Goal: Task Accomplishment & Management: Manage account settings

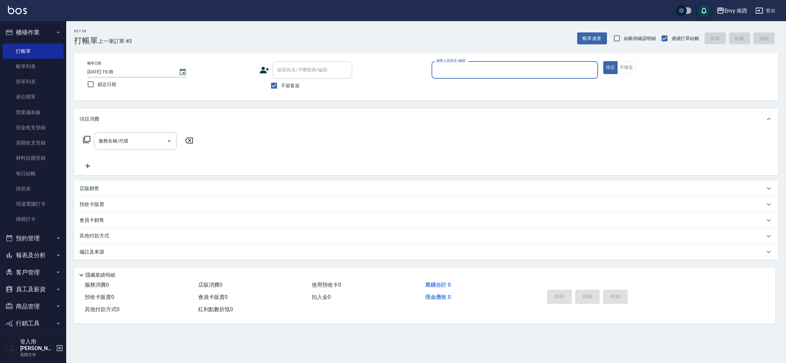
click at [504, 73] on input "服務人員姓名/編號" at bounding box center [515, 70] width 161 height 12
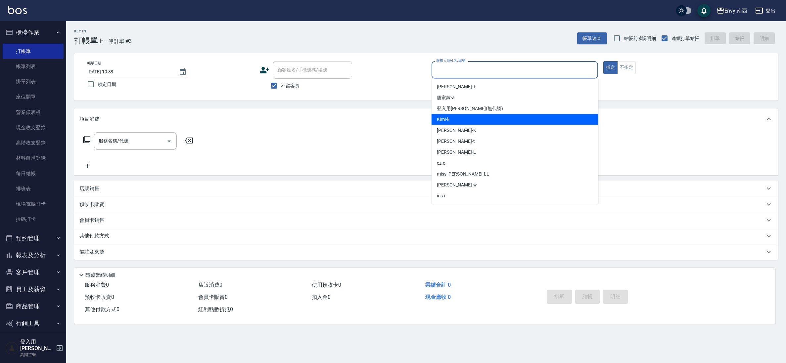
click at [499, 122] on div "Kimi -k" at bounding box center [515, 119] width 167 height 11
type input "Kimi-k"
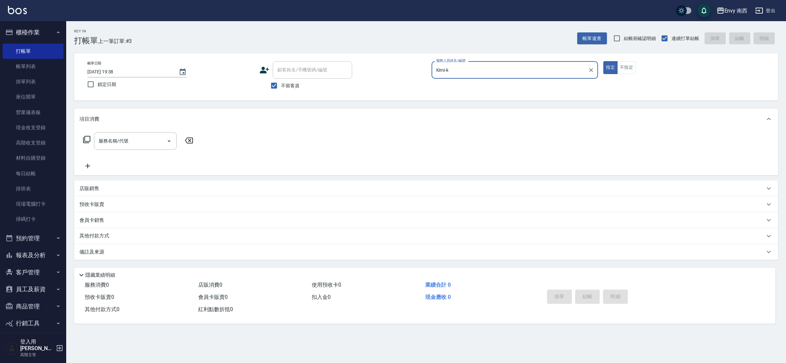
click at [136, 159] on div "服務名稱/代號 服務名稱/代號" at bounding box center [138, 151] width 118 height 38
click at [139, 140] on input "服務名稱/代號" at bounding box center [130, 141] width 67 height 12
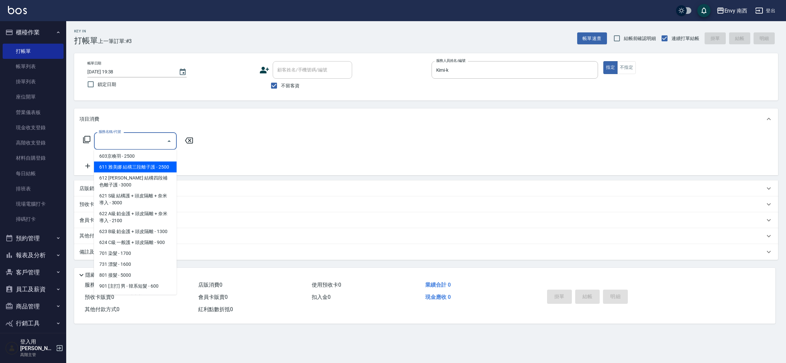
scroll to position [176, 0]
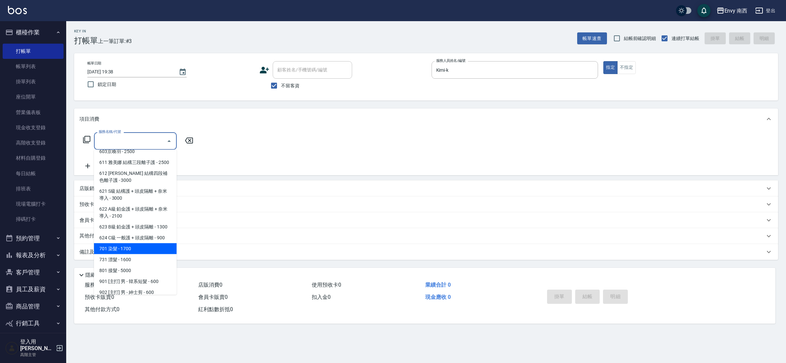
click at [118, 245] on span "701 染髮 - 1700" at bounding box center [135, 249] width 83 height 11
type input "701 染髮(701)"
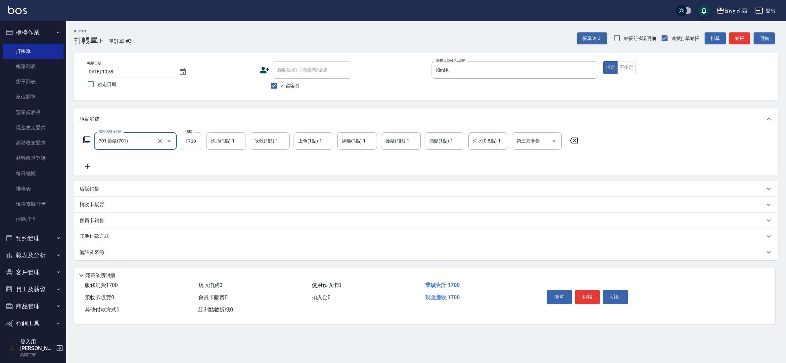
click at [199, 140] on input "1700" at bounding box center [192, 141] width 22 height 18
type input "1800"
click at [592, 291] on button "結帳" at bounding box center [587, 297] width 25 height 14
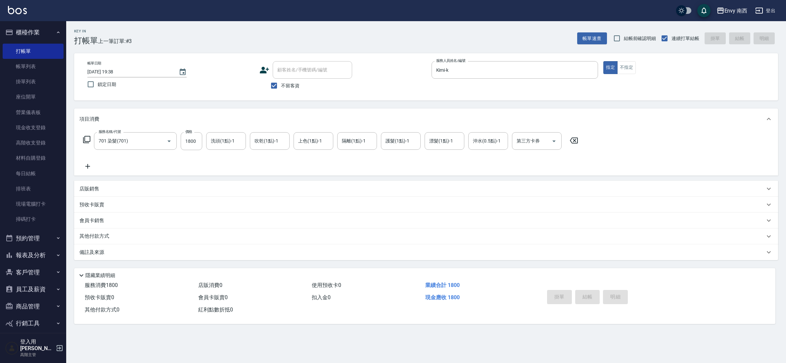
type input "[DATE] 15:27"
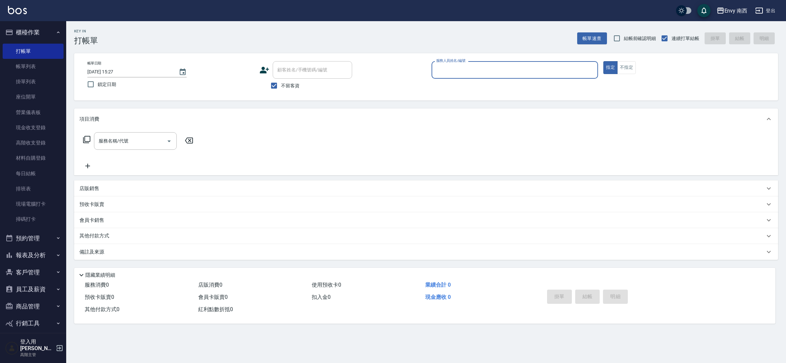
click at [484, 63] on div "服務人員姓名/編號" at bounding box center [515, 70] width 167 height 18
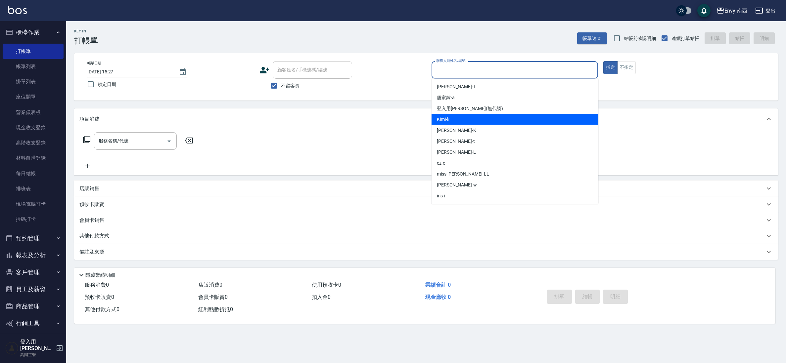
click at [475, 122] on div "Kimi -k" at bounding box center [515, 119] width 167 height 11
type input "Kimi-k"
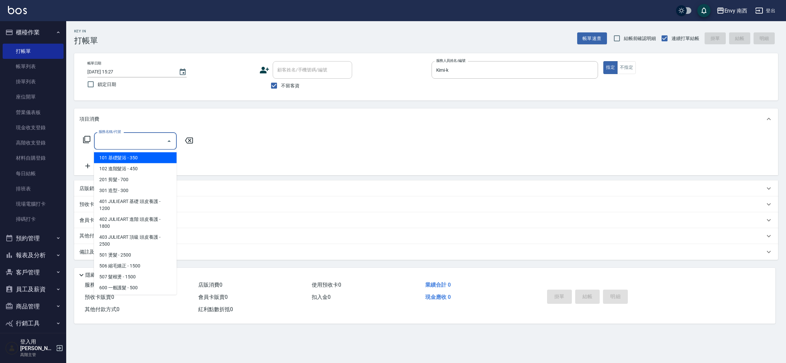
click at [122, 144] on input "服務名稱/代號" at bounding box center [130, 141] width 67 height 12
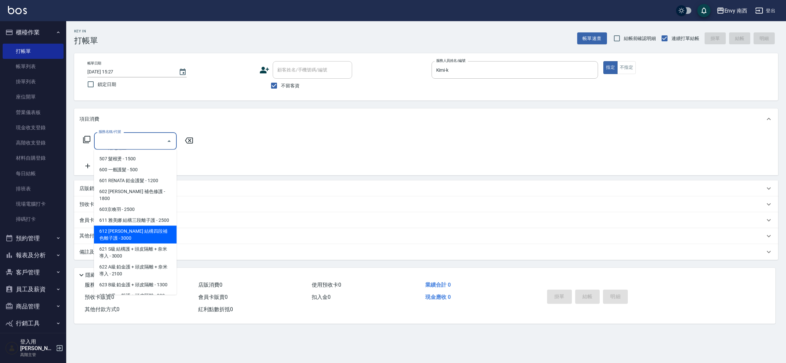
scroll to position [168, 0]
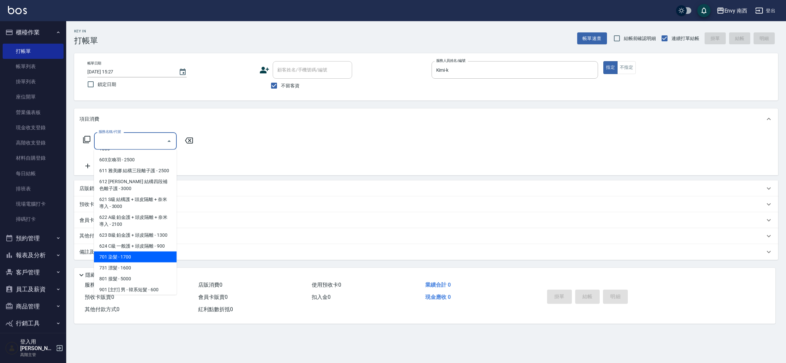
click at [149, 258] on span "701 染髮 - 1700" at bounding box center [135, 257] width 83 height 11
type input "701 染髮(701)"
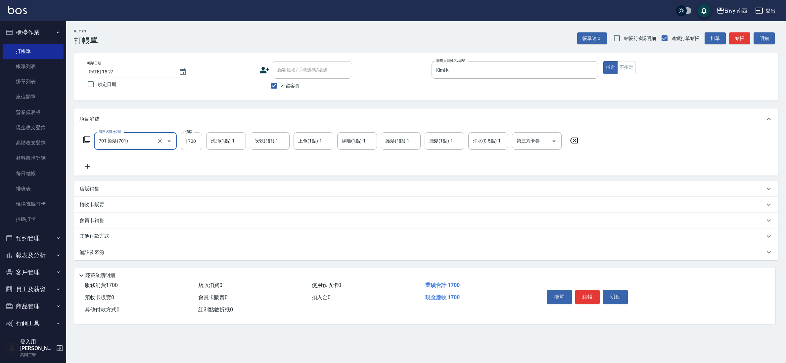
click at [200, 141] on input "1700" at bounding box center [192, 141] width 22 height 18
type input "0"
click at [31, 29] on button "櫃檯作業" at bounding box center [33, 32] width 61 height 17
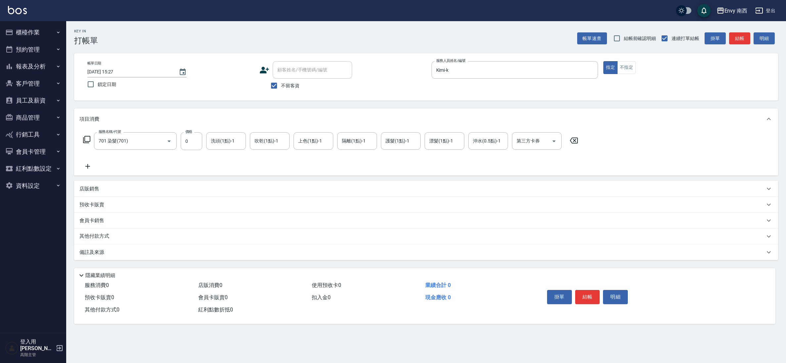
click at [38, 31] on button "櫃檯作業" at bounding box center [33, 32] width 61 height 17
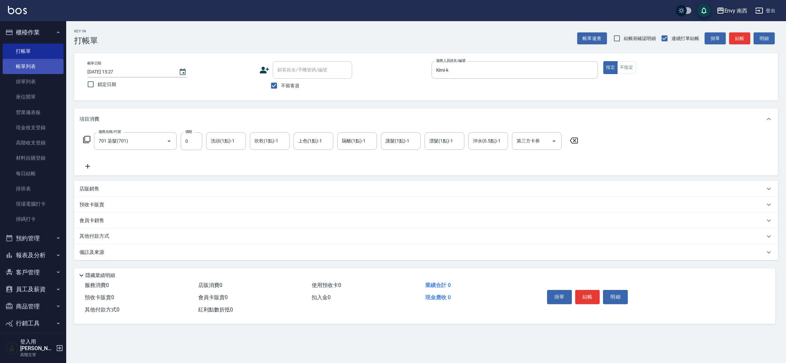
click at [27, 70] on link "帳單列表" at bounding box center [33, 66] width 61 height 15
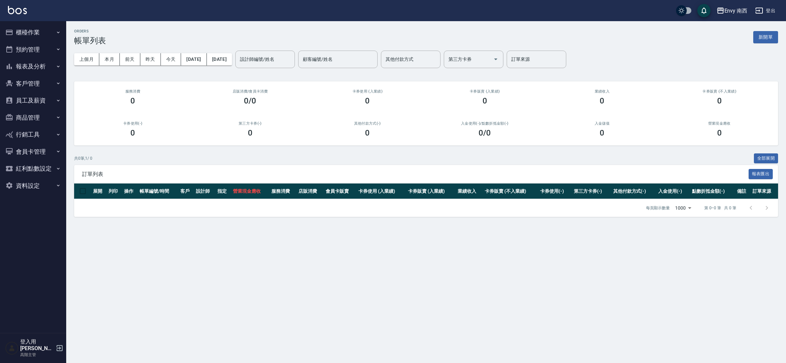
click at [34, 43] on button "預約管理" at bounding box center [33, 49] width 61 height 17
click at [38, 28] on button "櫃檯作業" at bounding box center [33, 32] width 61 height 17
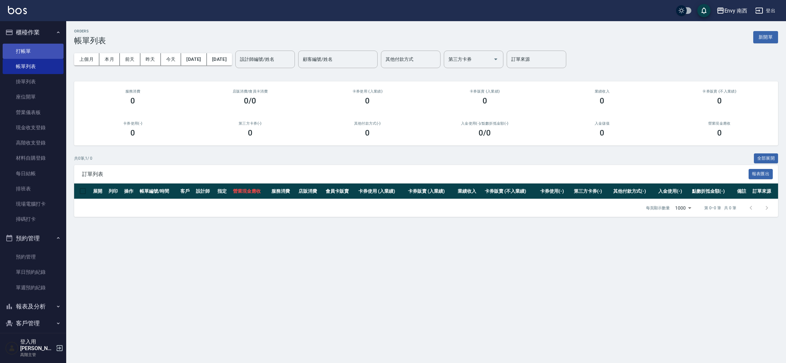
click at [33, 51] on link "打帳單" at bounding box center [33, 51] width 61 height 15
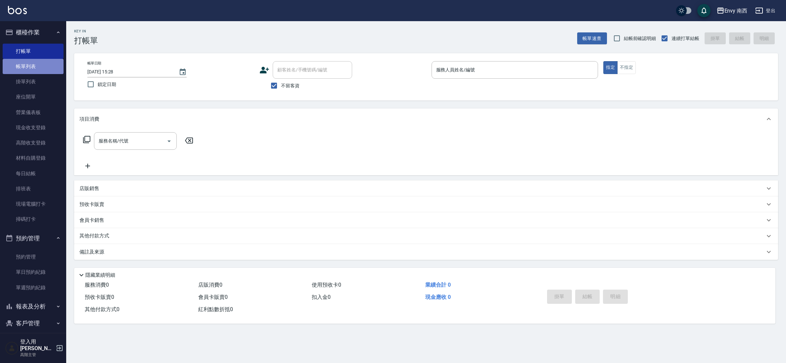
click at [45, 68] on link "帳單列表" at bounding box center [33, 66] width 61 height 15
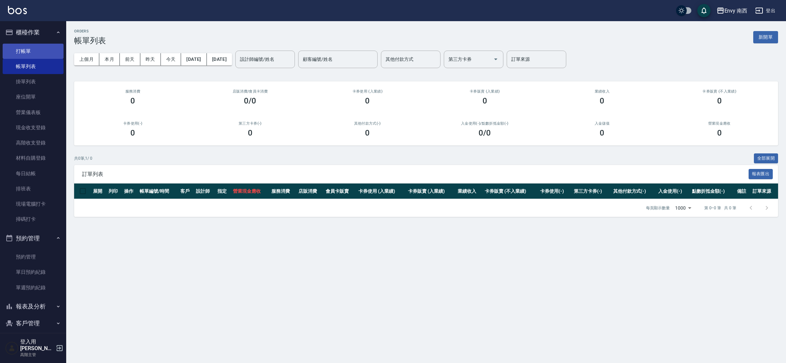
click at [19, 53] on link "打帳單" at bounding box center [33, 51] width 61 height 15
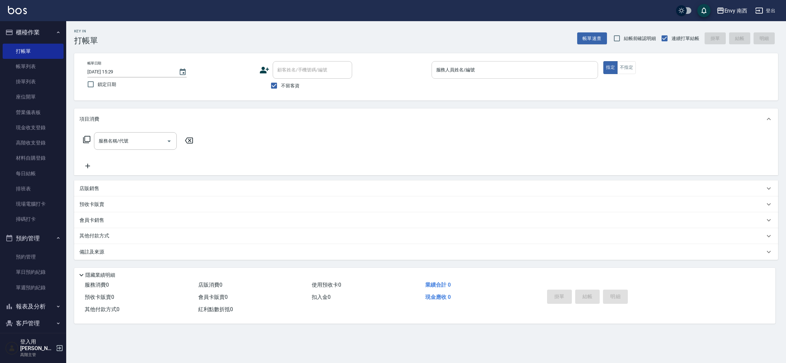
click at [500, 74] on input "服務人員姓名/編號" at bounding box center [515, 70] width 161 height 12
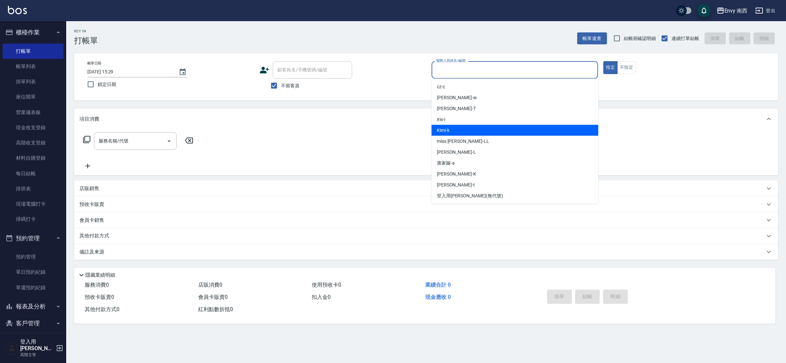
drag, startPoint x: 482, startPoint y: 129, endPoint x: 470, endPoint y: 131, distance: 11.4
click at [482, 129] on div "Kimi -k" at bounding box center [515, 130] width 167 height 11
type input "Kimi-k"
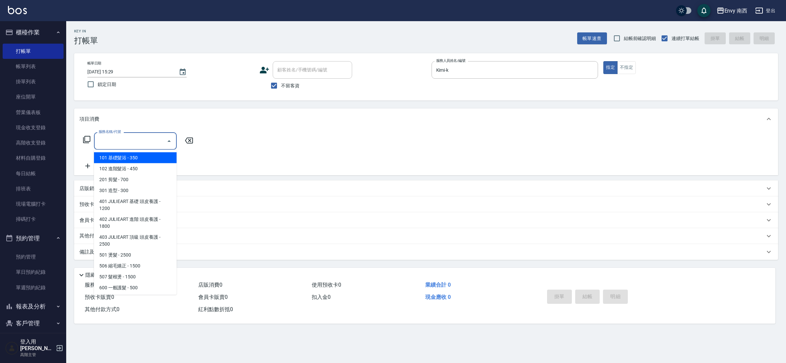
click at [136, 144] on input "服務名稱/代號" at bounding box center [130, 141] width 67 height 12
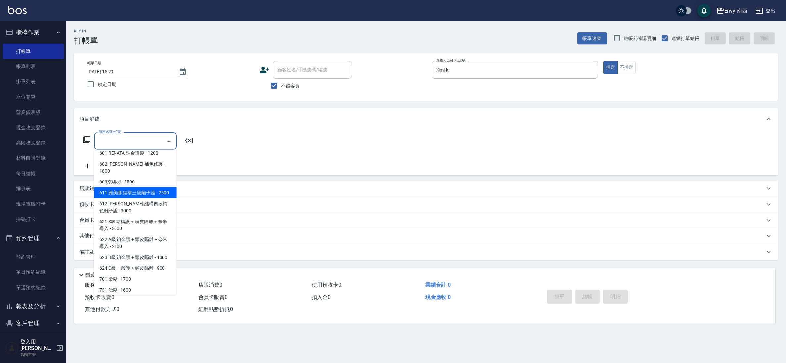
scroll to position [147, 0]
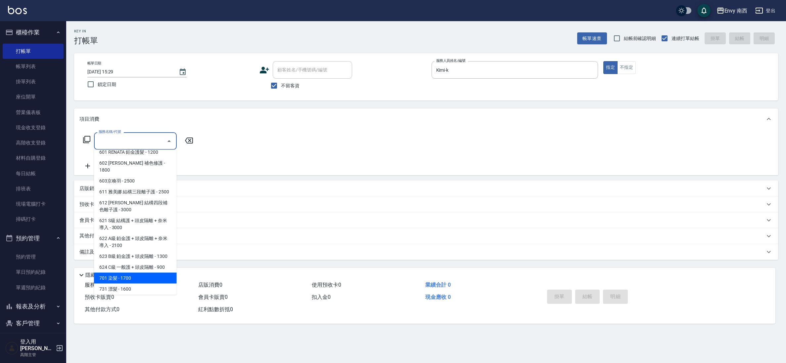
click at [125, 281] on span "701 染髮 - 1700" at bounding box center [135, 278] width 83 height 11
type input "701 染髮(701)"
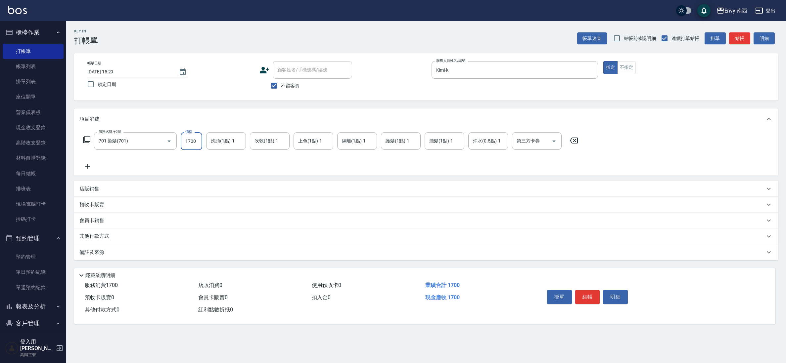
click at [195, 144] on input "1700" at bounding box center [192, 141] width 22 height 18
type input "1800"
click at [592, 305] on div "掛單 結帳 明細" at bounding box center [587, 298] width 86 height 21
click at [593, 298] on button "結帳" at bounding box center [587, 297] width 25 height 14
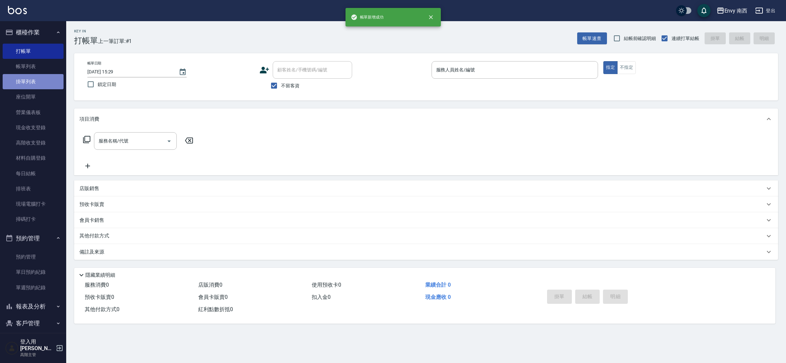
click at [41, 74] on link "掛單列表" at bounding box center [33, 81] width 61 height 15
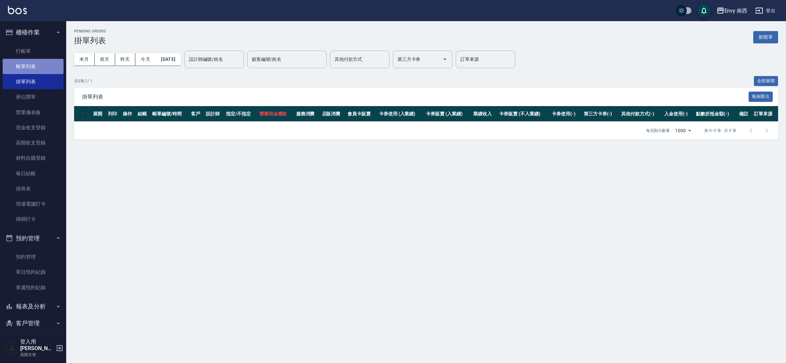
click at [43, 70] on link "帳單列表" at bounding box center [33, 66] width 61 height 15
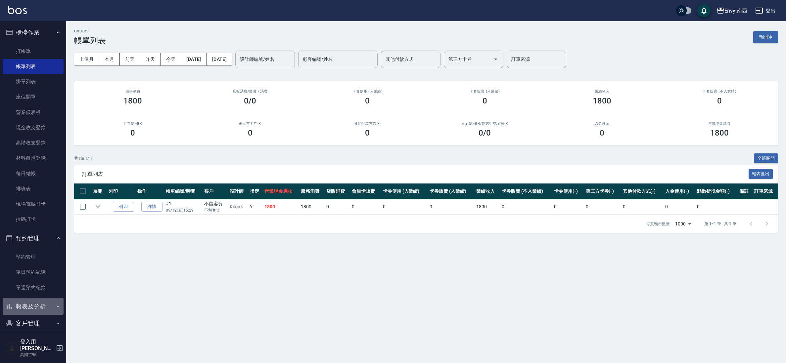
click at [44, 304] on button "報表及分析" at bounding box center [33, 306] width 61 height 17
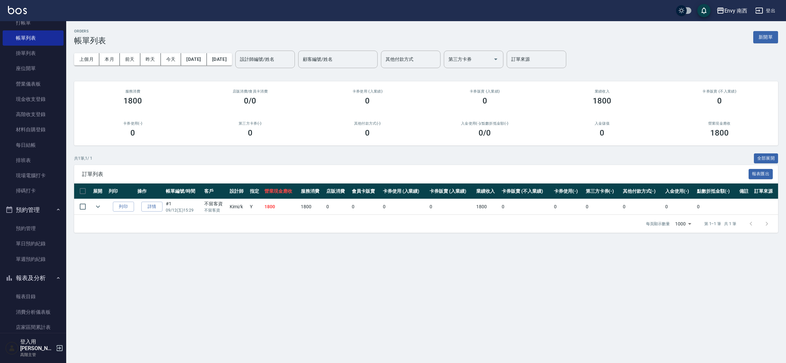
scroll to position [58, 0]
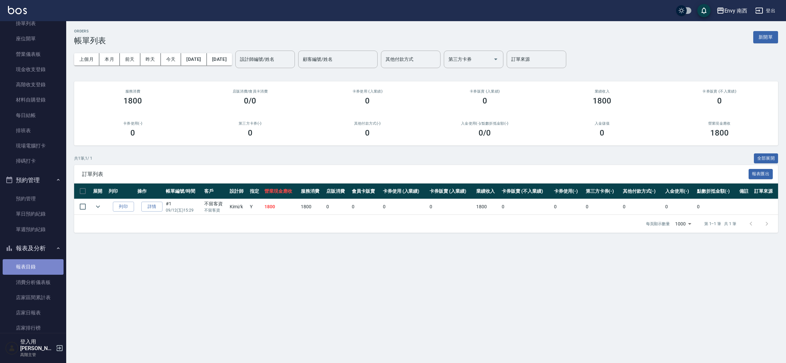
click at [42, 267] on link "報表目錄" at bounding box center [33, 266] width 61 height 15
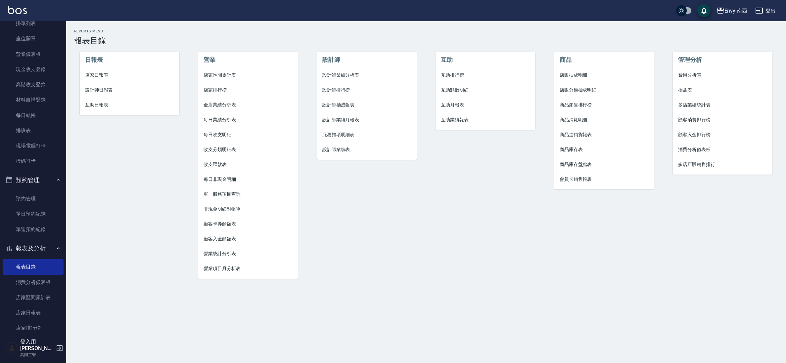
click at [102, 74] on span "店家日報表" at bounding box center [129, 75] width 89 height 7
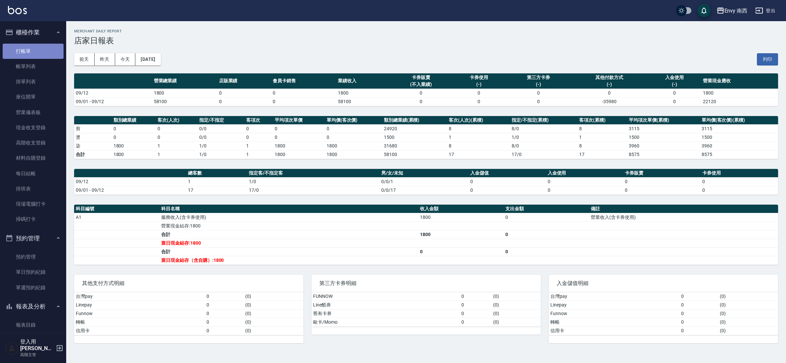
click at [40, 55] on link "打帳單" at bounding box center [33, 51] width 61 height 15
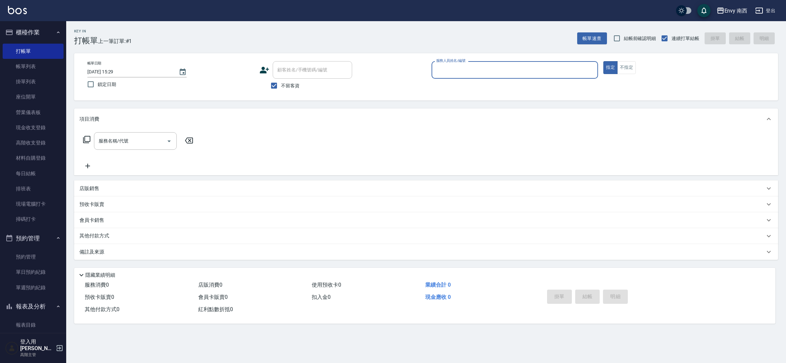
click at [517, 78] on div "服務人員姓名/編號" at bounding box center [515, 70] width 167 height 18
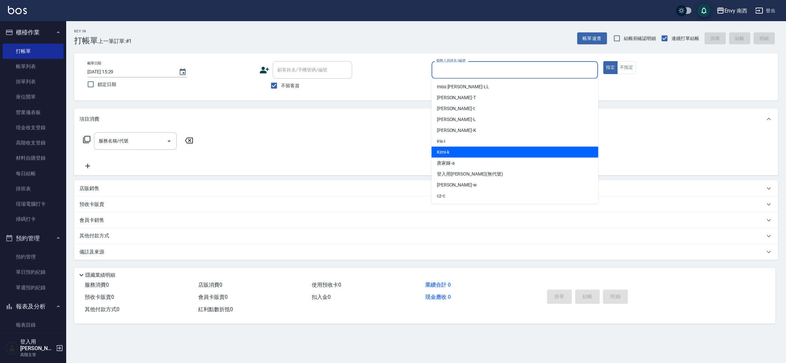
click at [460, 148] on div "Kimi -k" at bounding box center [515, 152] width 167 height 11
type input "Kimi-k"
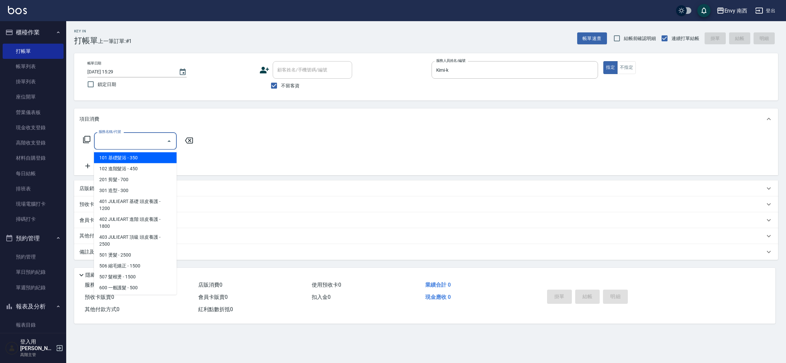
click at [143, 142] on input "服務名稱/代號" at bounding box center [130, 141] width 67 height 12
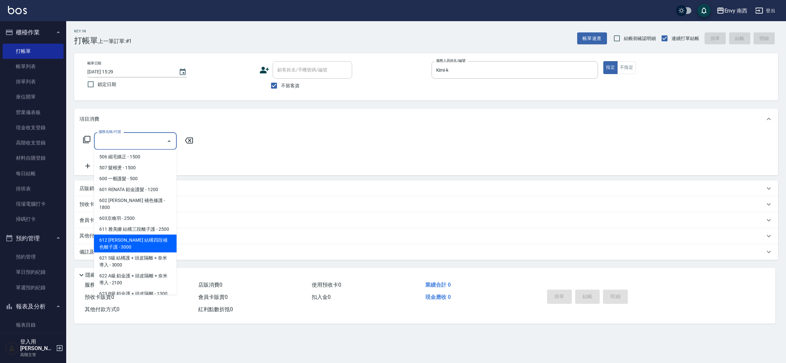
scroll to position [148, 0]
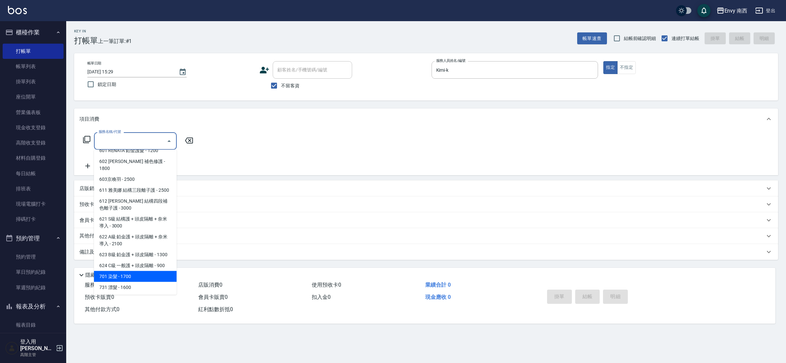
click at [129, 279] on span "701 染髮 - 1700" at bounding box center [135, 276] width 83 height 11
type input "701 染髮(701)"
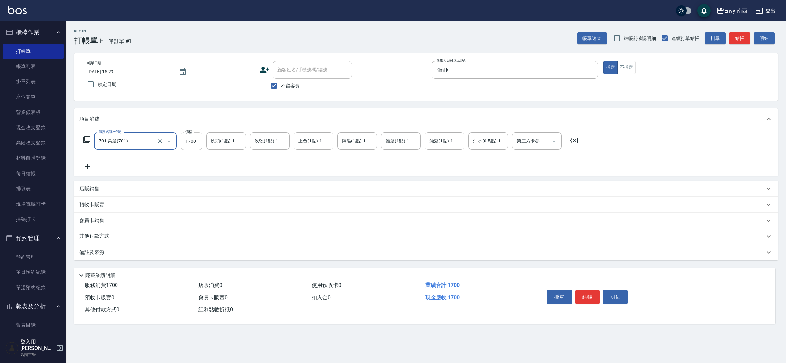
click at [198, 150] on input "1700" at bounding box center [192, 141] width 22 height 18
type input "1999"
click at [582, 297] on button "結帳" at bounding box center [587, 297] width 25 height 14
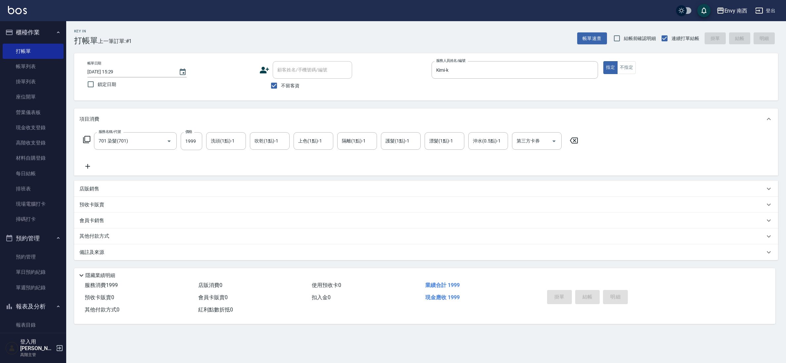
type input "2025/09/12 15:31"
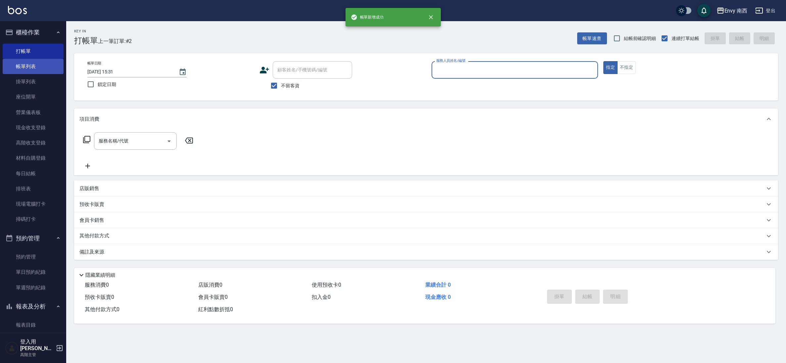
click at [41, 63] on link "帳單列表" at bounding box center [33, 66] width 61 height 15
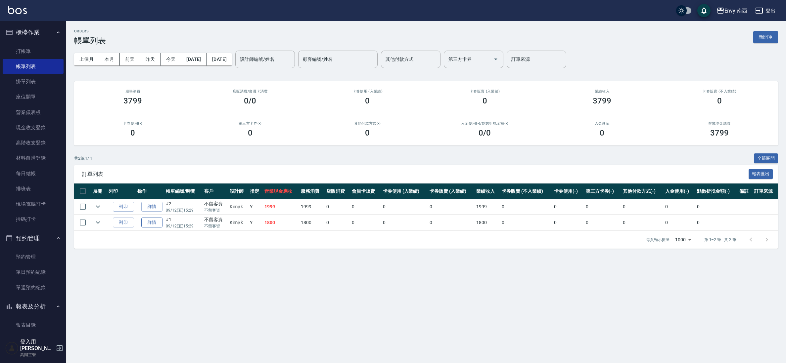
click at [151, 219] on link "詳情" at bounding box center [151, 223] width 21 height 10
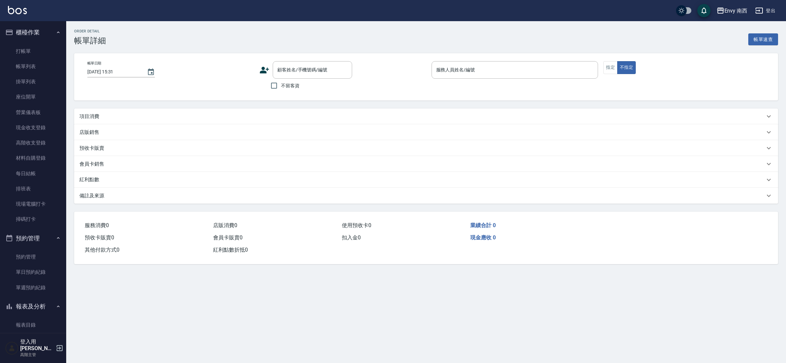
type input "2025/09/12 15:29"
checkbox input "true"
type input "Kimi-k"
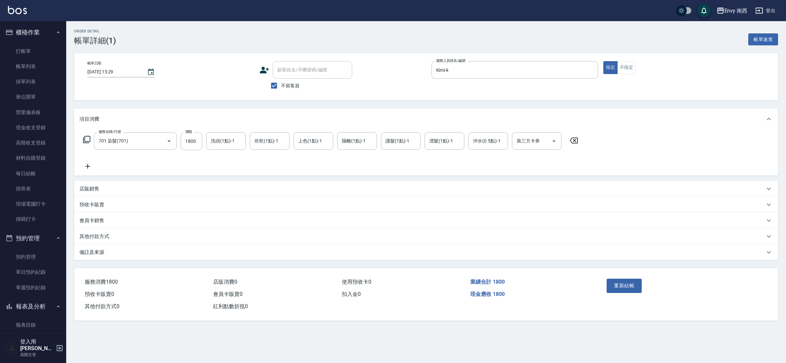
type input "701 染髮(701)"
click at [192, 141] on input "1800" at bounding box center [192, 141] width 22 height 18
type input "1500"
click at [618, 279] on button "重新結帳" at bounding box center [624, 286] width 35 height 14
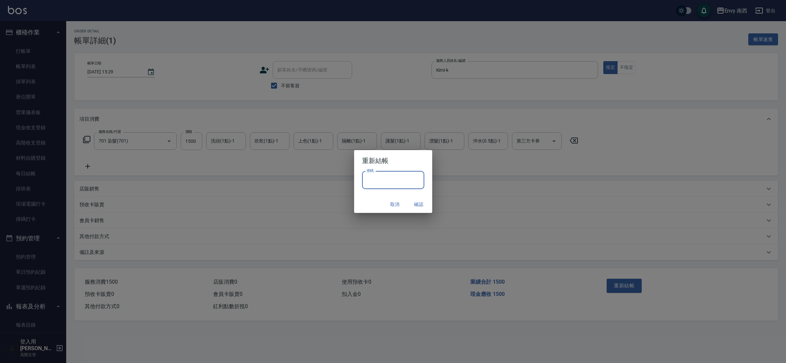
click at [390, 185] on input "密碼" at bounding box center [393, 180] width 62 height 18
type input "****"
click at [413, 205] on button "確認" at bounding box center [418, 205] width 21 height 12
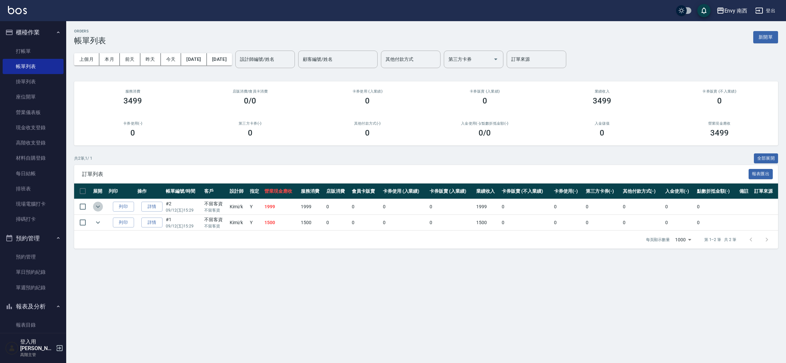
click at [98, 209] on icon "expand row" at bounding box center [98, 207] width 8 height 8
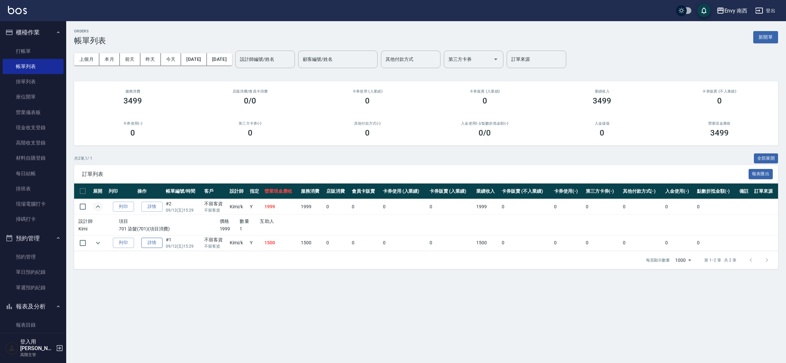
click at [144, 239] on link "詳情" at bounding box center [151, 243] width 21 height 10
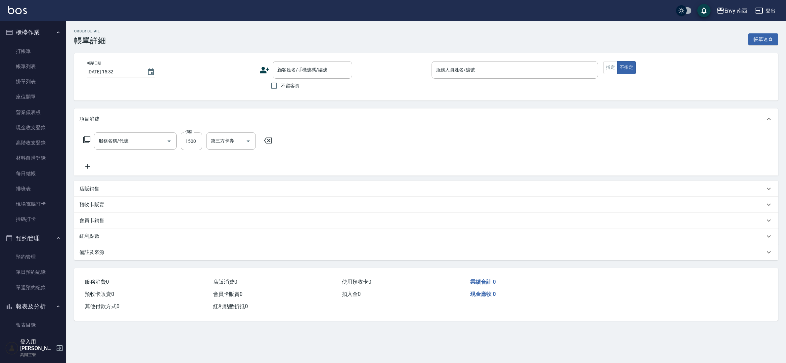
type input "2025/09/12 15:29"
checkbox input "true"
type input "Kimi-k"
type input "701 染髮(701)"
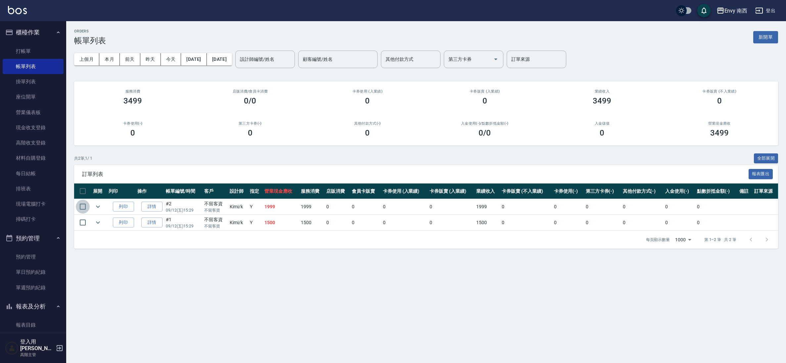
click at [81, 205] on input "checkbox" at bounding box center [83, 207] width 14 height 14
checkbox input "true"
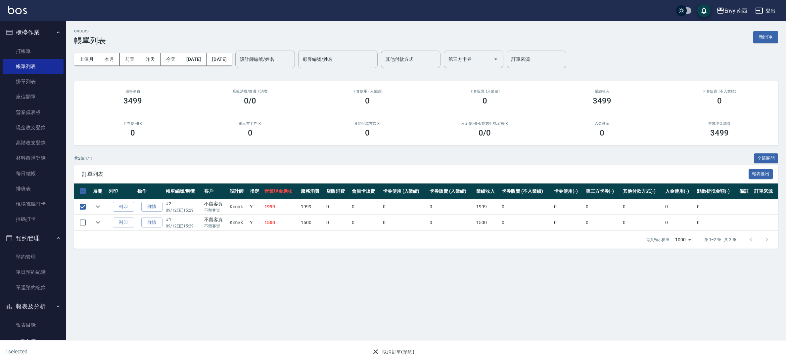
click at [400, 348] on button "取消訂單(預約)" at bounding box center [393, 352] width 48 height 12
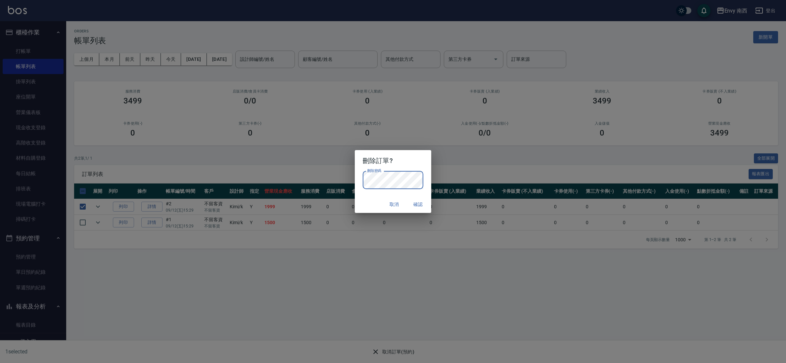
click at [418, 206] on button "確認" at bounding box center [417, 205] width 21 height 12
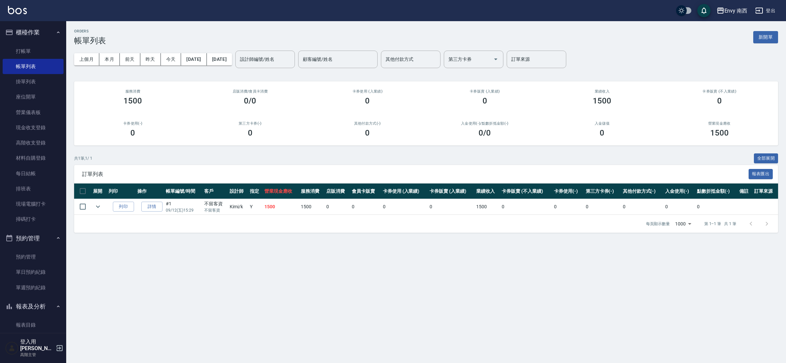
click at [171, 204] on td "#1 09/12 (五) 15:29" at bounding box center [183, 207] width 38 height 16
click at [139, 224] on div "每頁顯示數量 1000 1000 第 1–1 筆 共 1 筆" at bounding box center [426, 224] width 704 height 18
click at [151, 210] on link "詳情" at bounding box center [151, 207] width 21 height 10
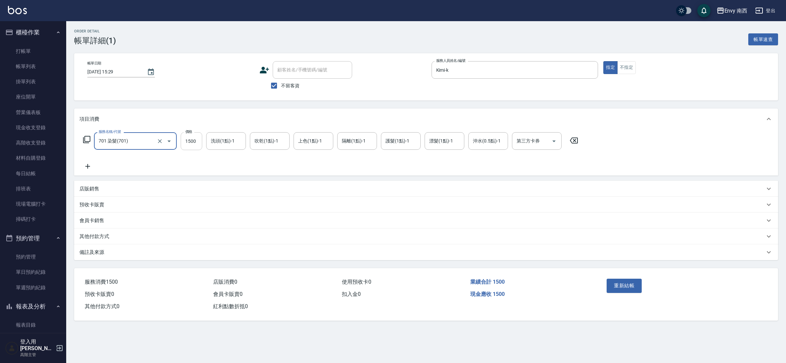
click at [192, 146] on input "1500" at bounding box center [192, 141] width 22 height 18
type input "3499"
click at [616, 291] on button "重新結帳" at bounding box center [624, 286] width 35 height 14
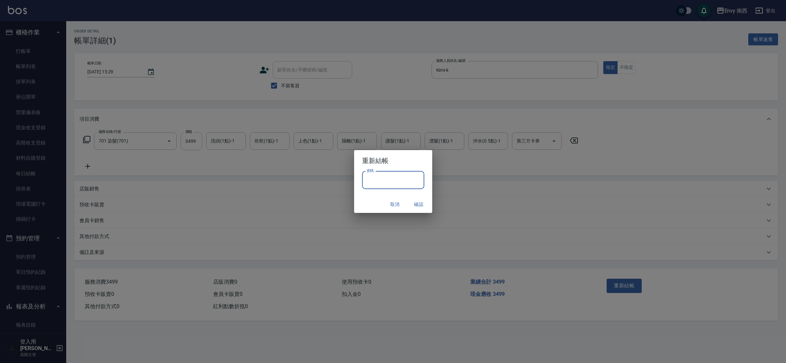
click at [391, 177] on input "密碼" at bounding box center [393, 180] width 62 height 18
type input "****"
click at [421, 204] on button "確認" at bounding box center [418, 205] width 21 height 12
